Goal: Browse casually: Explore the website without a specific task or goal

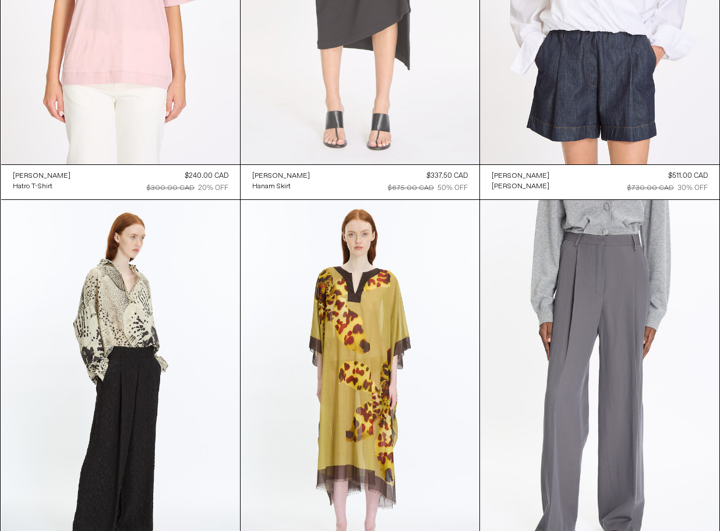
scroll to position [3867, 0]
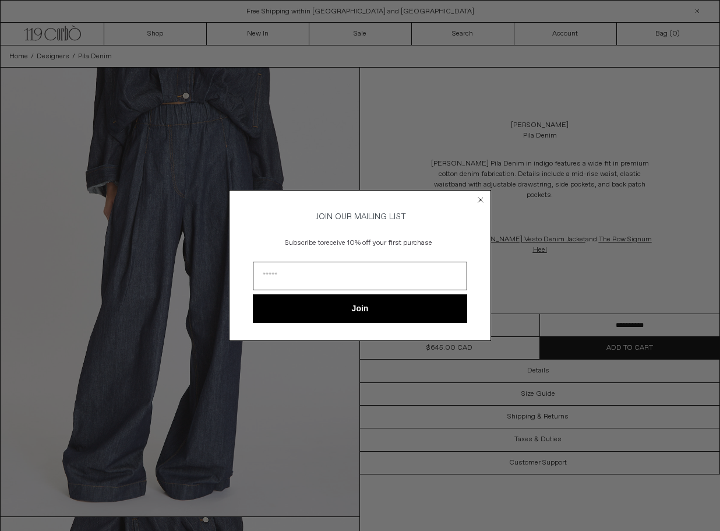
click at [482, 198] on circle "Close dialog" at bounding box center [480, 200] width 11 height 11
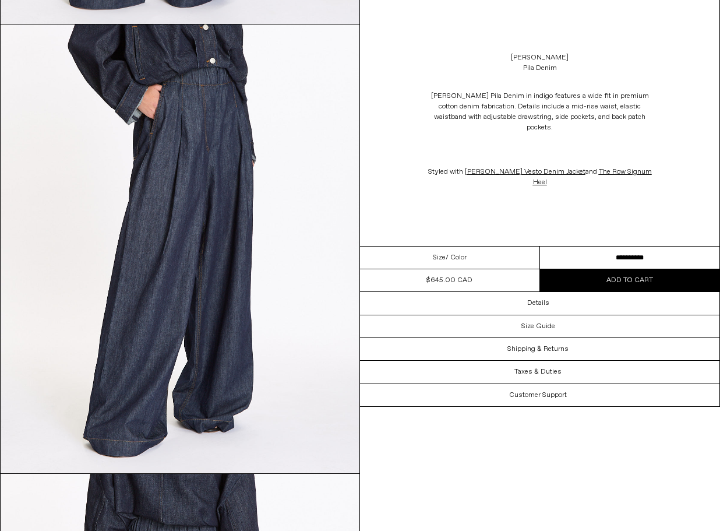
scroll to position [491, 0]
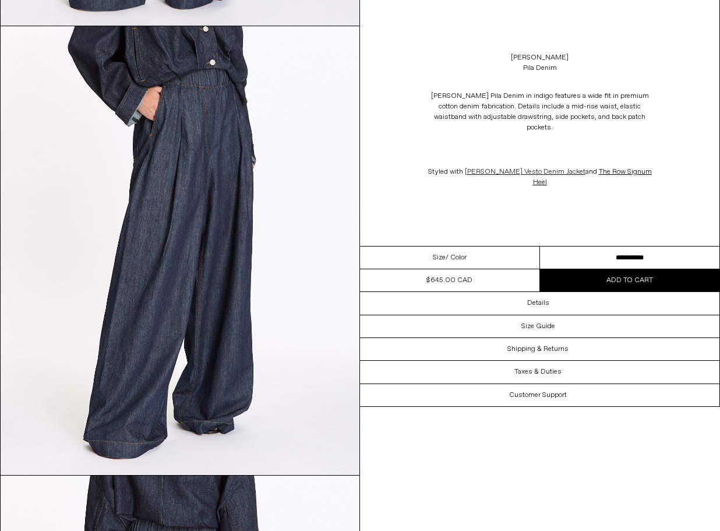
click at [514, 167] on link "Dries Van Noten Vesto Denim Jacket" at bounding box center [525, 171] width 121 height 9
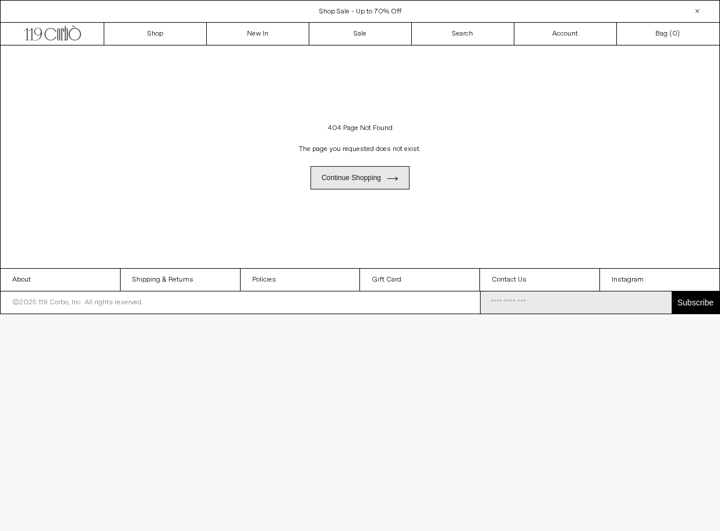
click at [362, 174] on link "Continue shopping" at bounding box center [360, 177] width 99 height 23
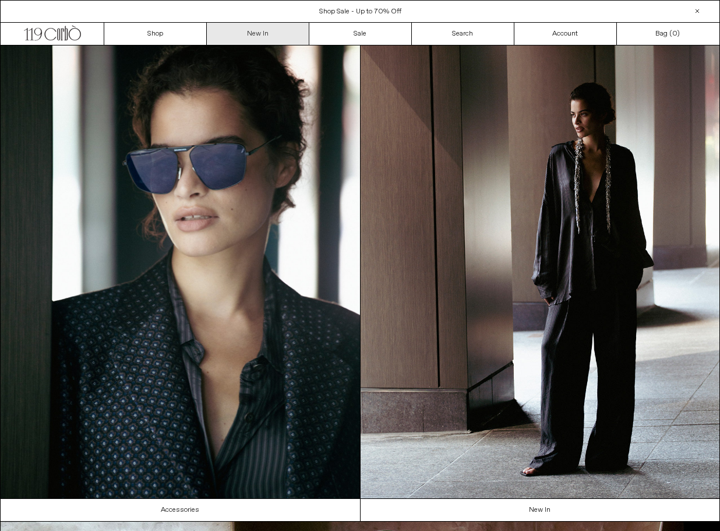
click at [254, 32] on link "New In" at bounding box center [258, 34] width 103 height 22
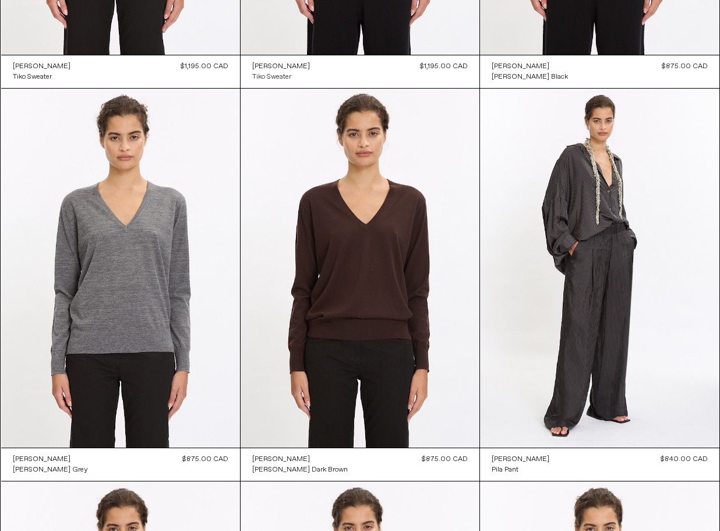
scroll to position [1621, 0]
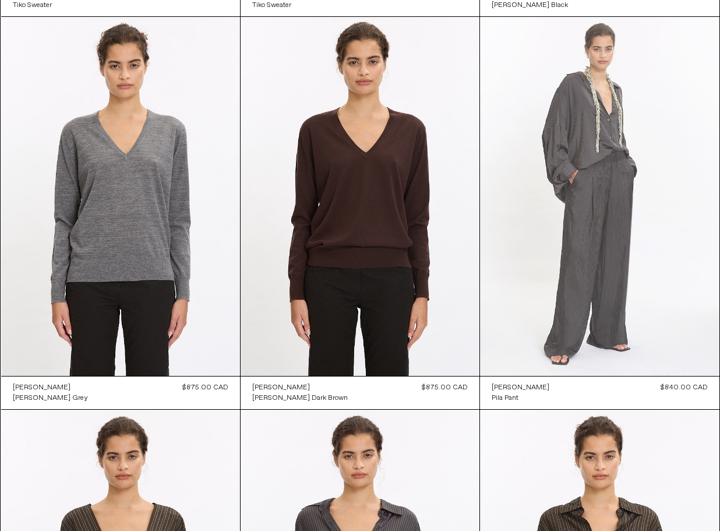
click at [539, 241] on at bounding box center [599, 196] width 239 height 359
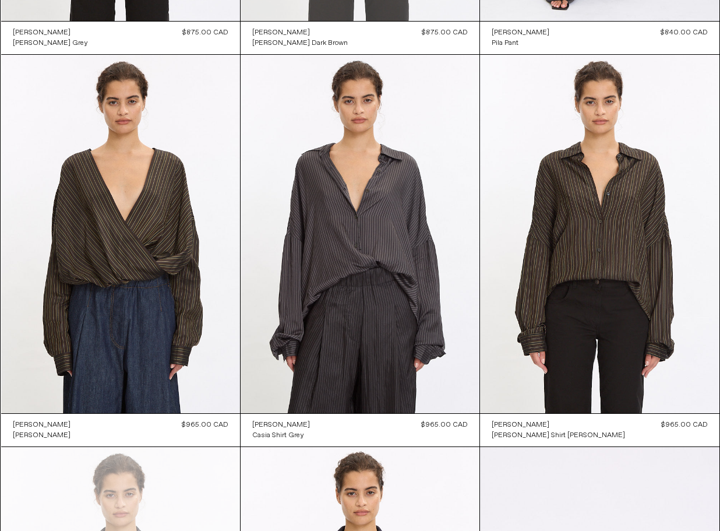
scroll to position [1992, 0]
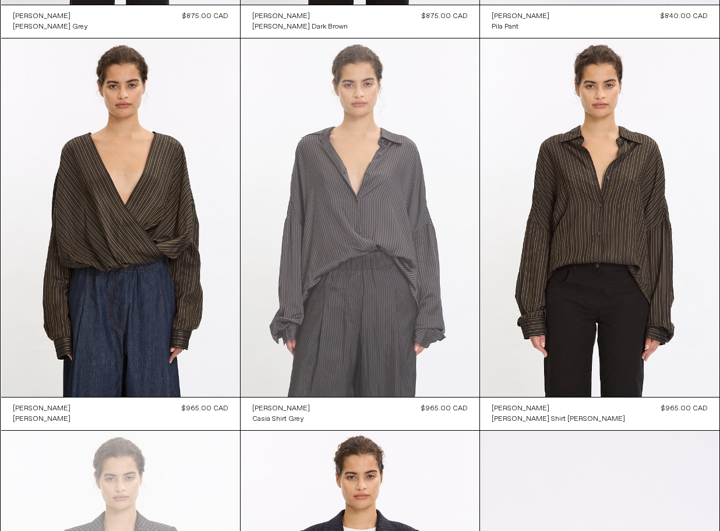
click at [345, 301] on at bounding box center [360, 217] width 239 height 358
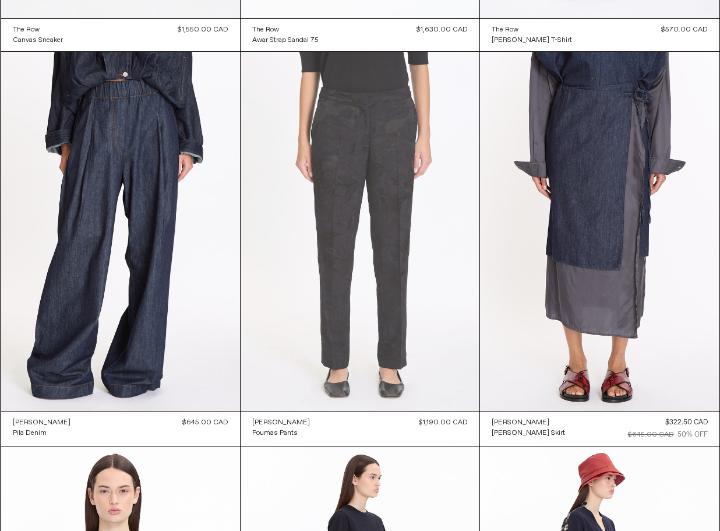
scroll to position [23202, 0]
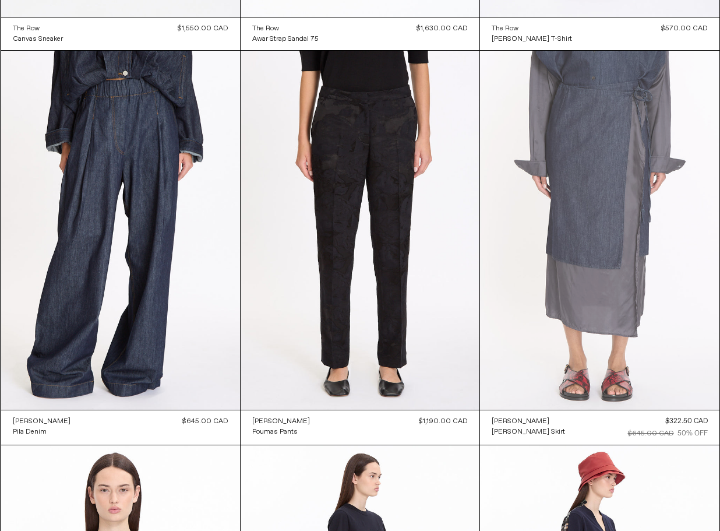
click at [537, 222] on at bounding box center [599, 230] width 239 height 359
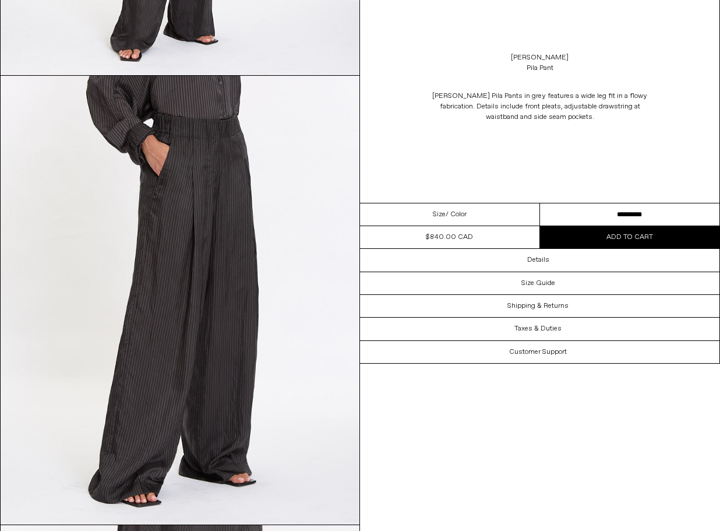
scroll to position [304, 0]
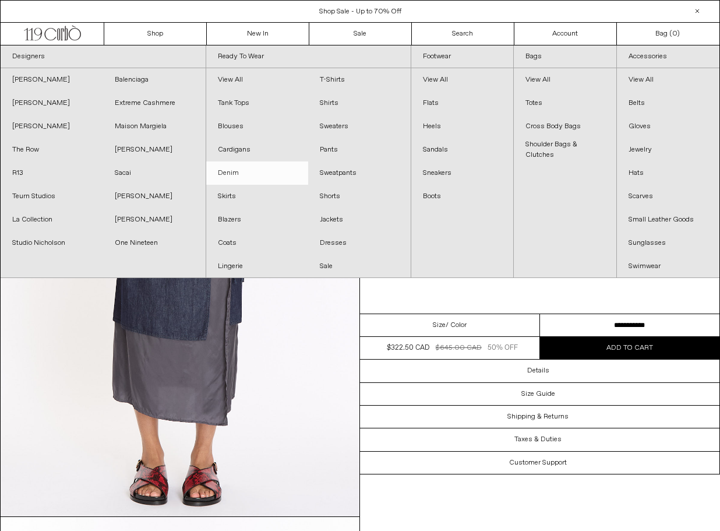
click at [223, 172] on link "Denim" at bounding box center [257, 172] width 103 height 23
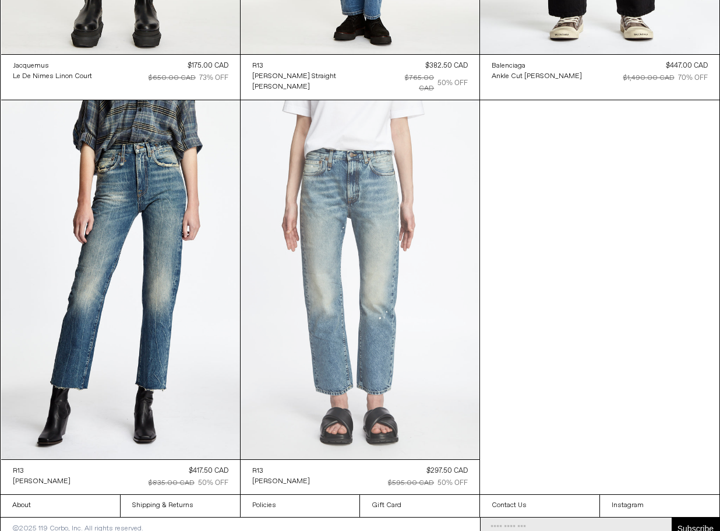
scroll to position [3122, 0]
